Goal: Information Seeking & Learning: Understand process/instructions

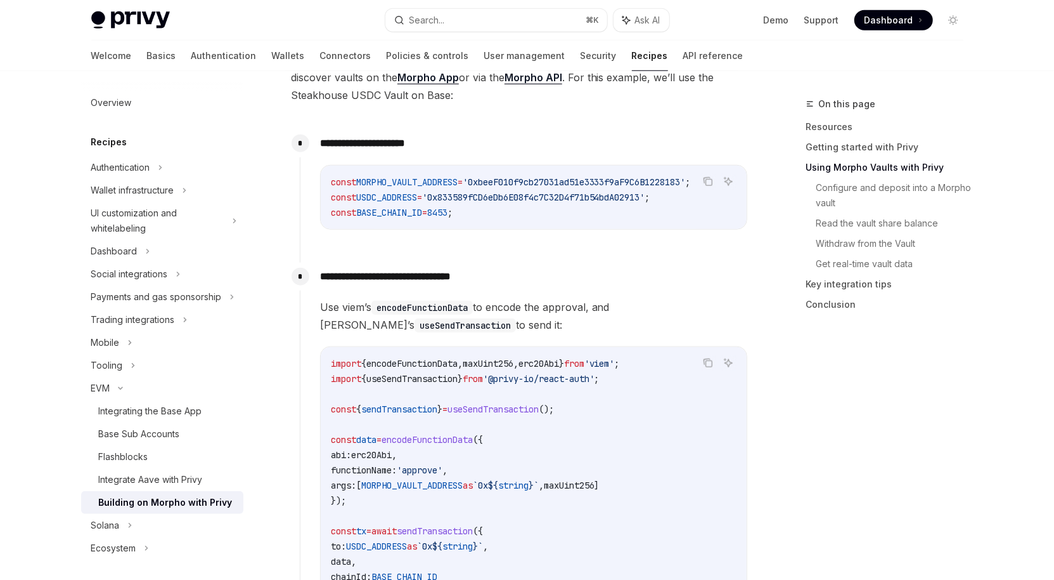
scroll to position [615, 0]
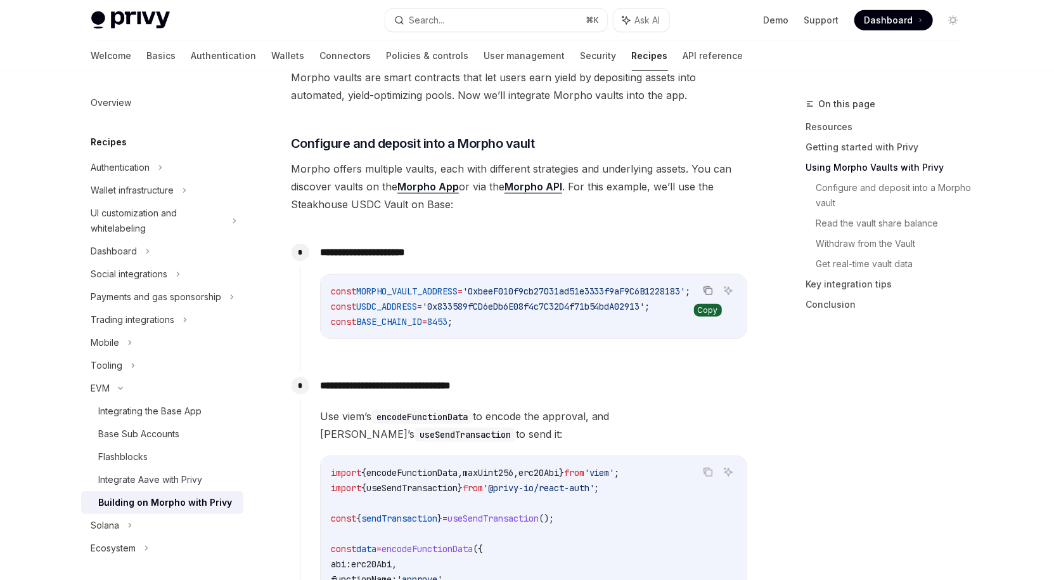
click at [711, 286] on icon "Copy the contents from the code block" at bounding box center [708, 290] width 10 height 10
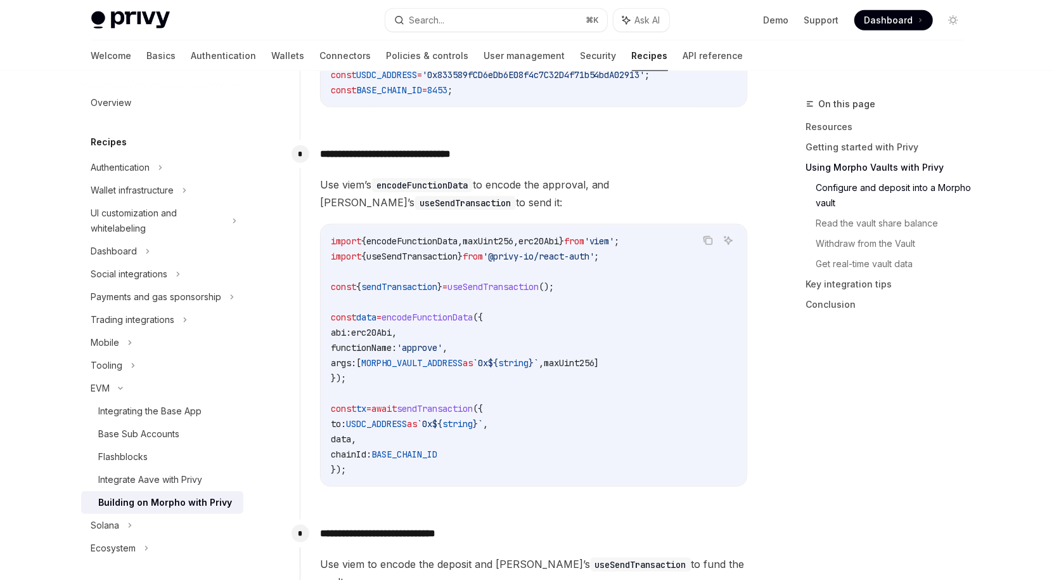
scroll to position [848, 0]
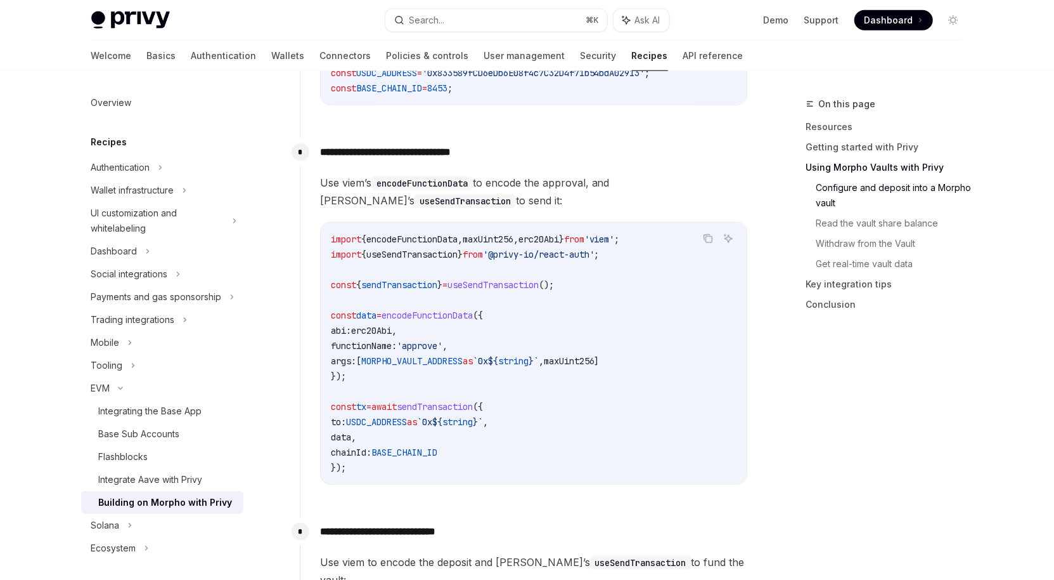
click at [519, 243] on span "," at bounding box center [516, 238] width 5 height 11
drag, startPoint x: 684, startPoint y: 241, endPoint x: 288, endPoint y: 241, distance: 396.3
copy span "import { encodeFunctionData , maxUint256 , erc20Abi } from 'viem' ;"
click at [415, 204] on code "useSendTransaction" at bounding box center [465, 201] width 101 height 14
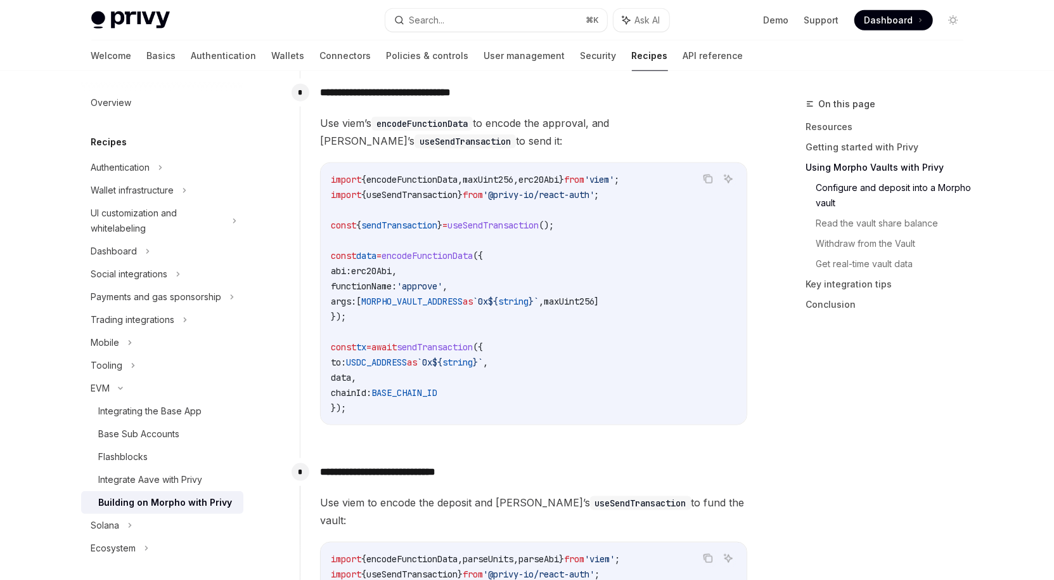
scroll to position [935, 0]
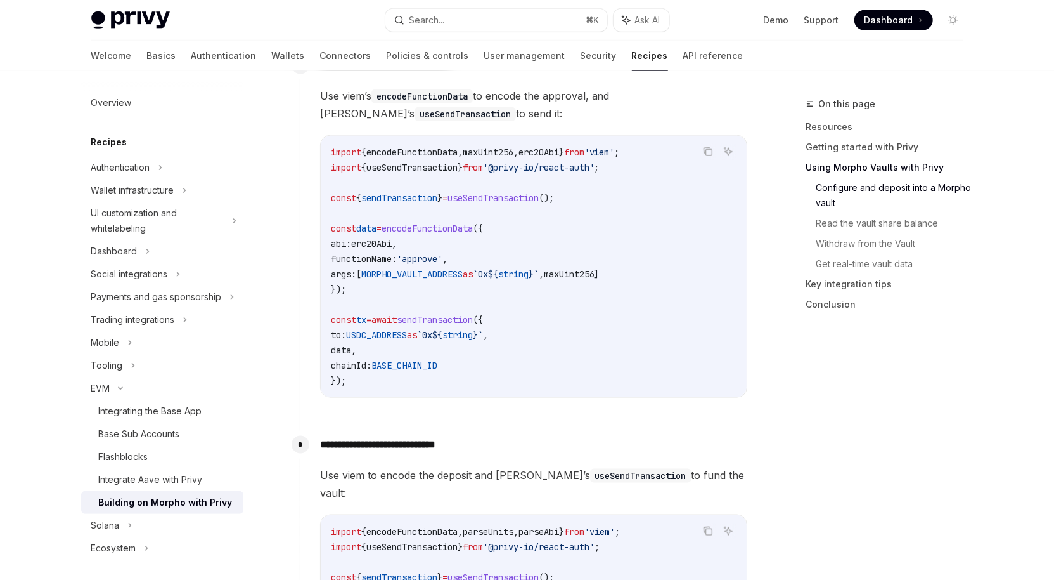
click at [502, 264] on code "import { encodeFunctionData , maxUint256 , erc20Abi } from 'viem' ; import { us…" at bounding box center [534, 266] width 406 height 243
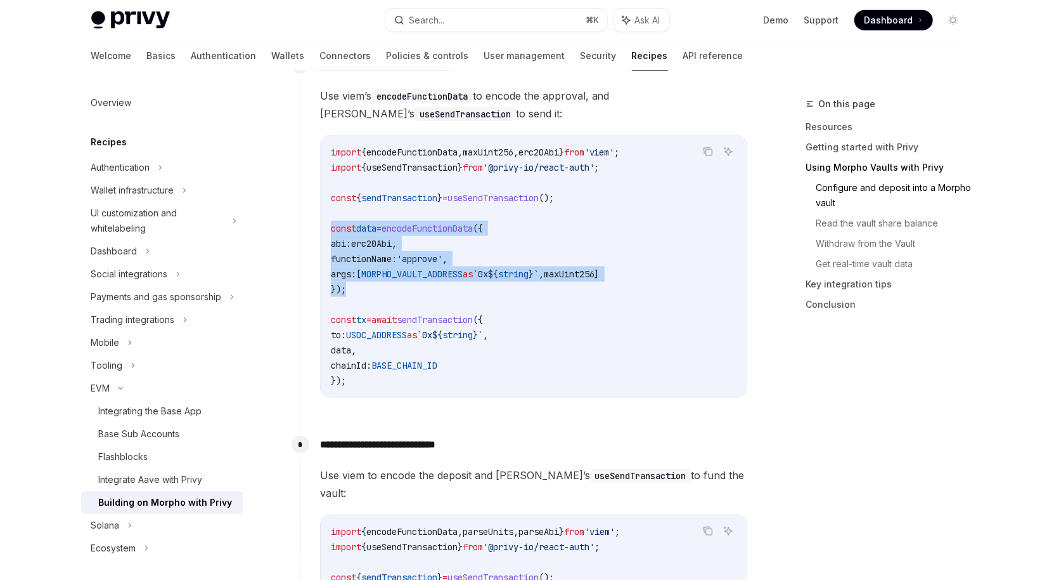
drag, startPoint x: 331, startPoint y: 231, endPoint x: 422, endPoint y: 293, distance: 109.6
click at [422, 293] on code "import { encodeFunctionData , maxUint256 , erc20Abi } from 'viem' ; import { us…" at bounding box center [534, 266] width 406 height 243
copy code "const data = encodeFunctionData ({ abi: erc20Abi , functionName: 'approve' , ar…"
drag, startPoint x: 363, startPoint y: 341, endPoint x: 424, endPoint y: 337, distance: 61.0
click at [407, 337] on span "USDC_ADDRESS" at bounding box center [376, 334] width 61 height 11
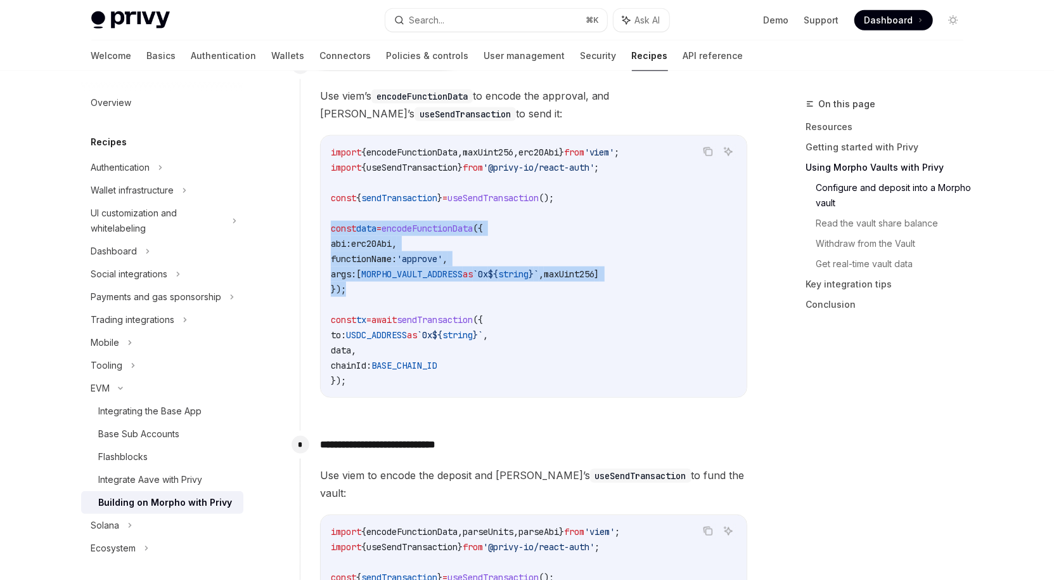
copy span "USDC_ADDRESS"
drag, startPoint x: 348, startPoint y: 354, endPoint x: 491, endPoint y: 365, distance: 143.7
click at [491, 365] on code "import { encodeFunctionData , maxUint256 , erc20Abi } from 'viem' ; import { us…" at bounding box center [534, 266] width 406 height 243
copy code "data , chainId: BASE_CHAIN_ID"
